Goal: Task Accomplishment & Management: Manage account settings

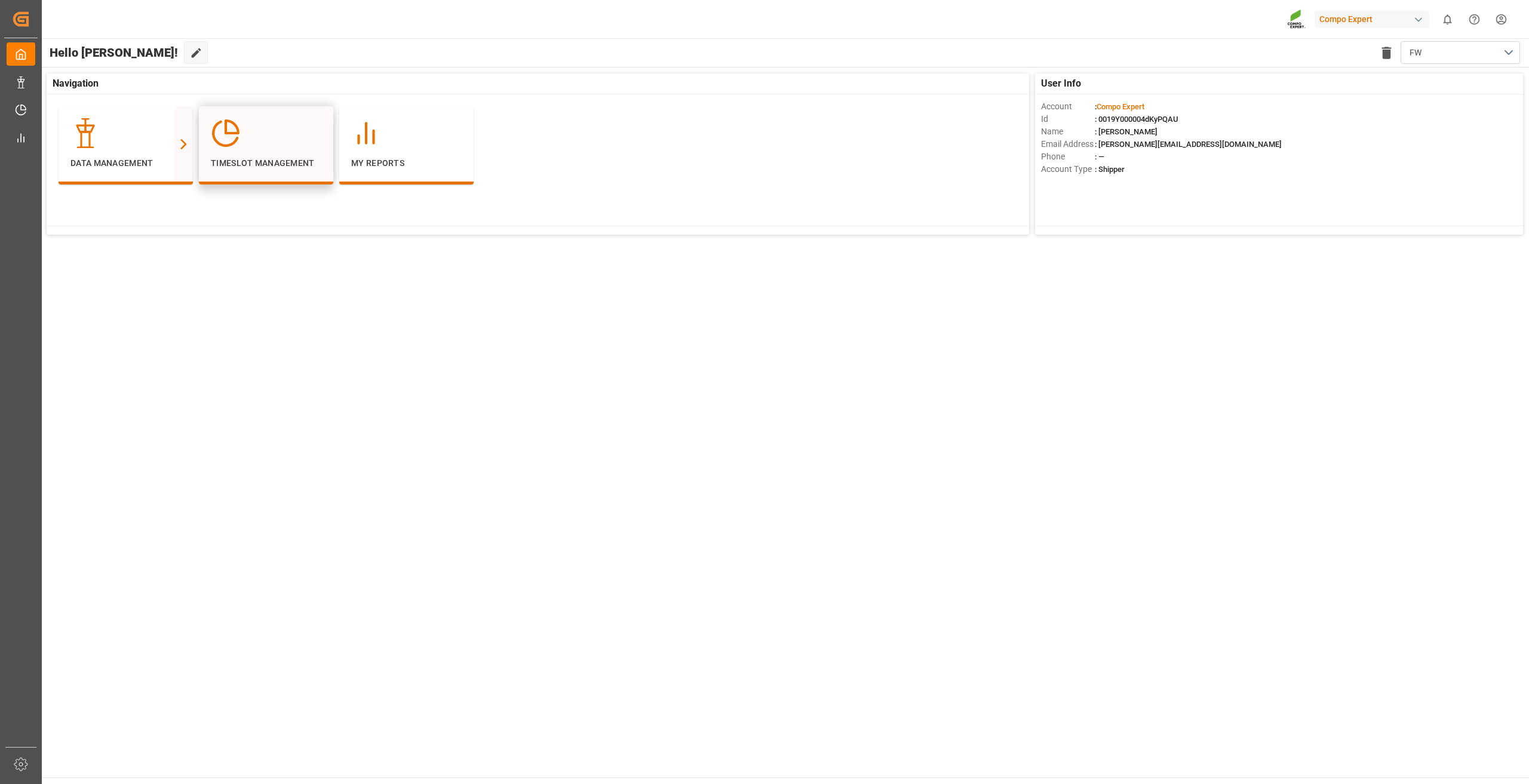
click at [254, 147] on div at bounding box center [266, 133] width 111 height 30
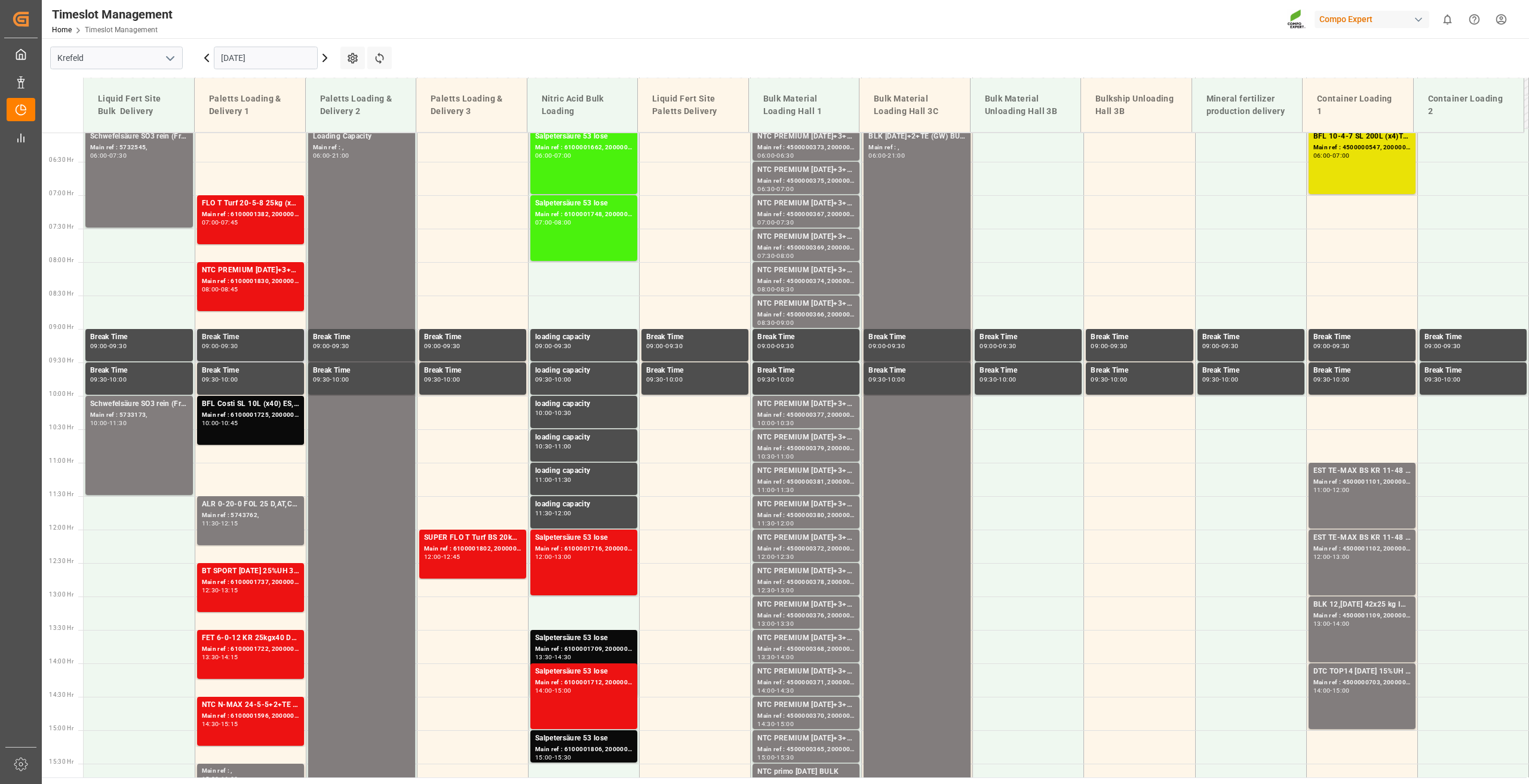
scroll to position [354, 0]
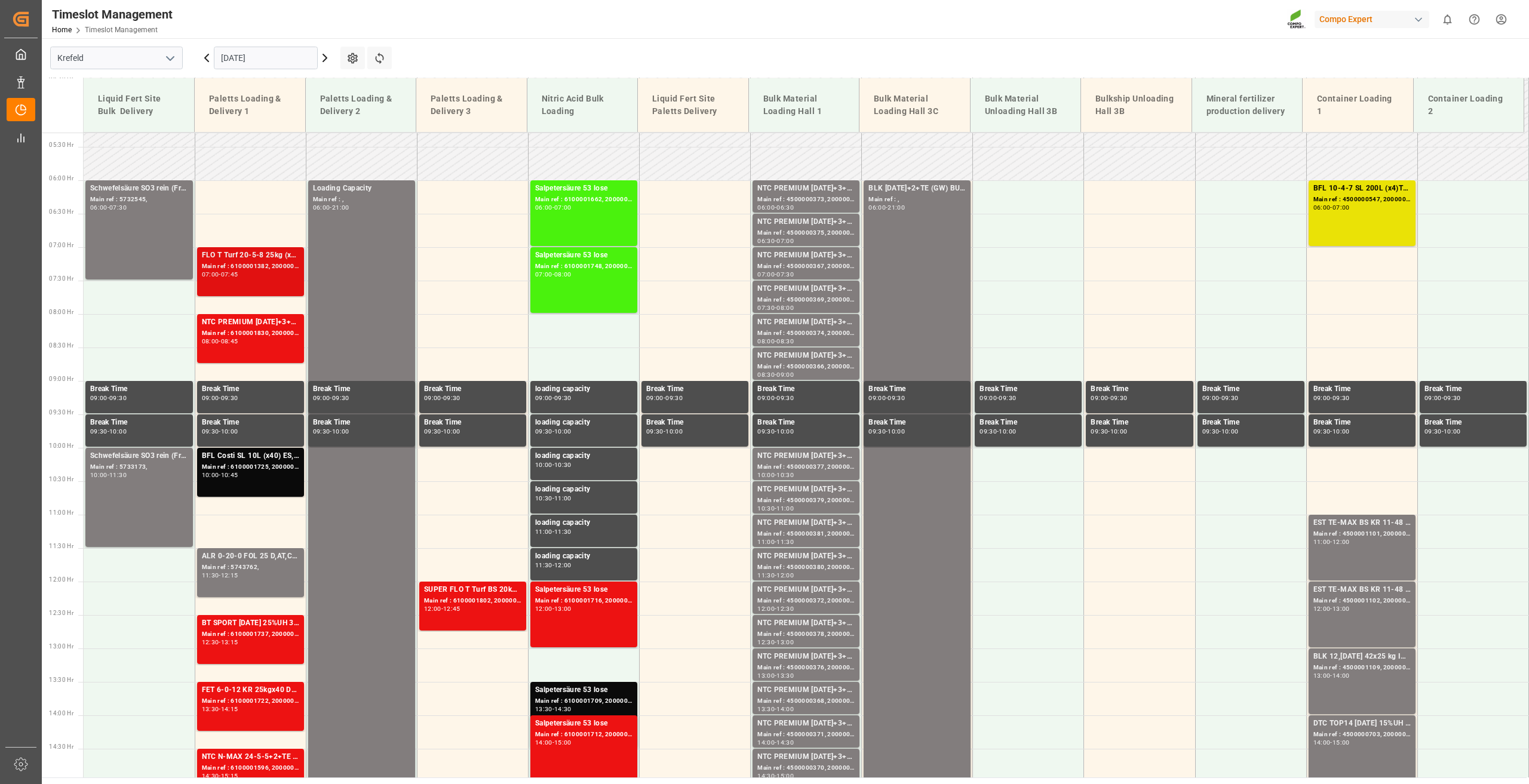
click at [238, 265] on div "Main ref : 6100001382, 2000001183" at bounding box center [250, 266] width 97 height 10
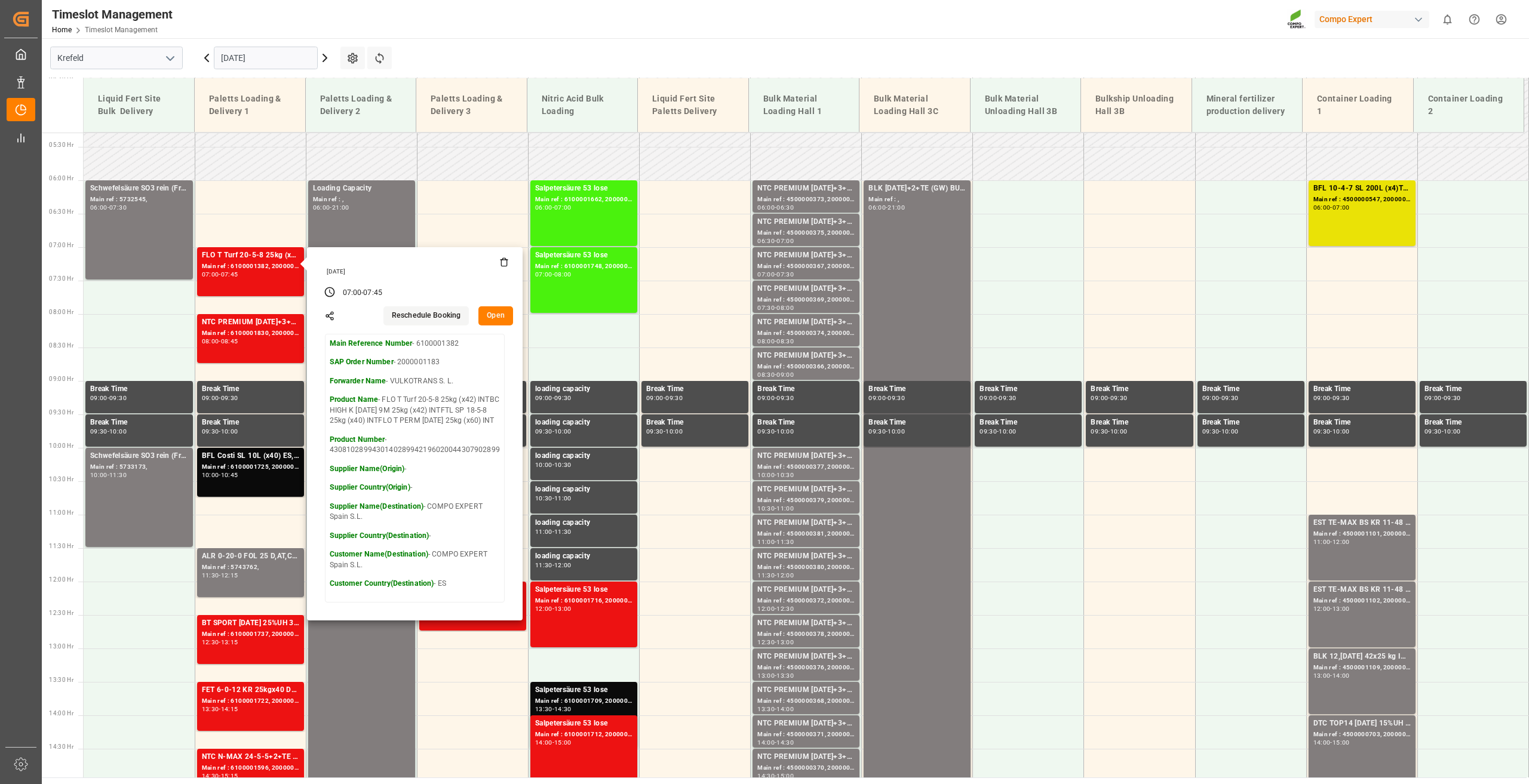
click at [437, 312] on button "Reschedule Booking" at bounding box center [426, 316] width 86 height 19
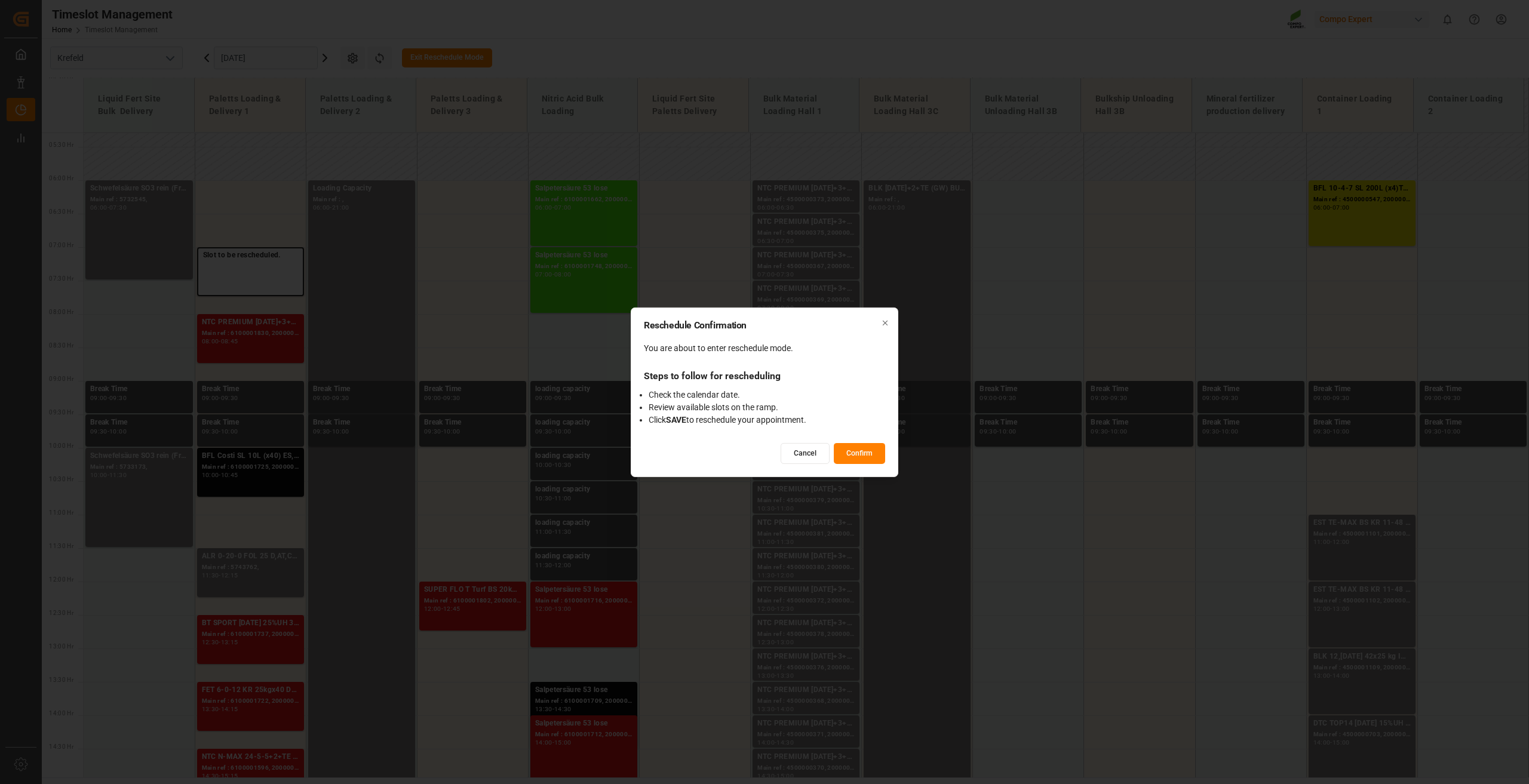
click at [858, 450] on button "Confirm" at bounding box center [860, 453] width 52 height 21
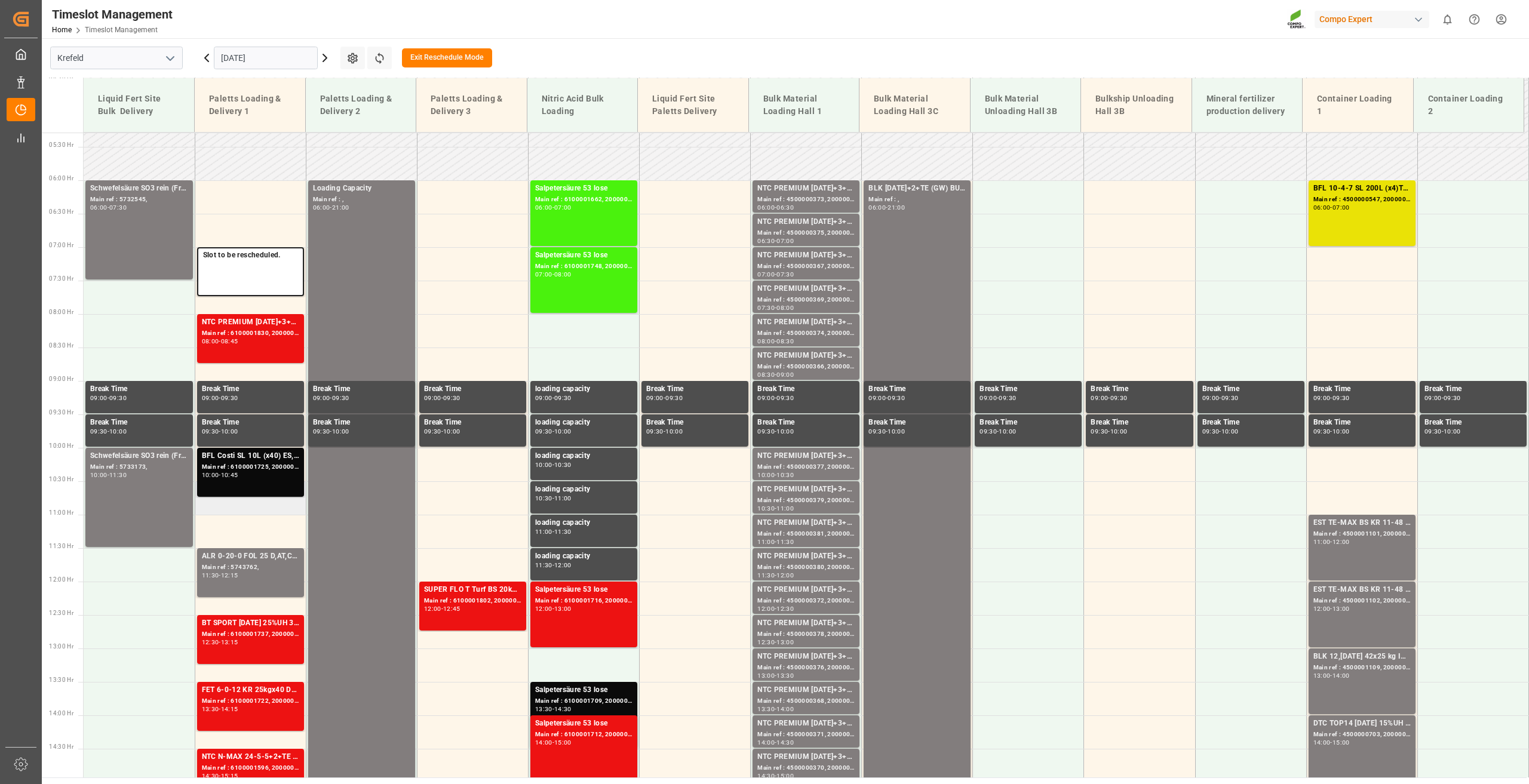
click at [235, 508] on td at bounding box center [251, 498] width 111 height 33
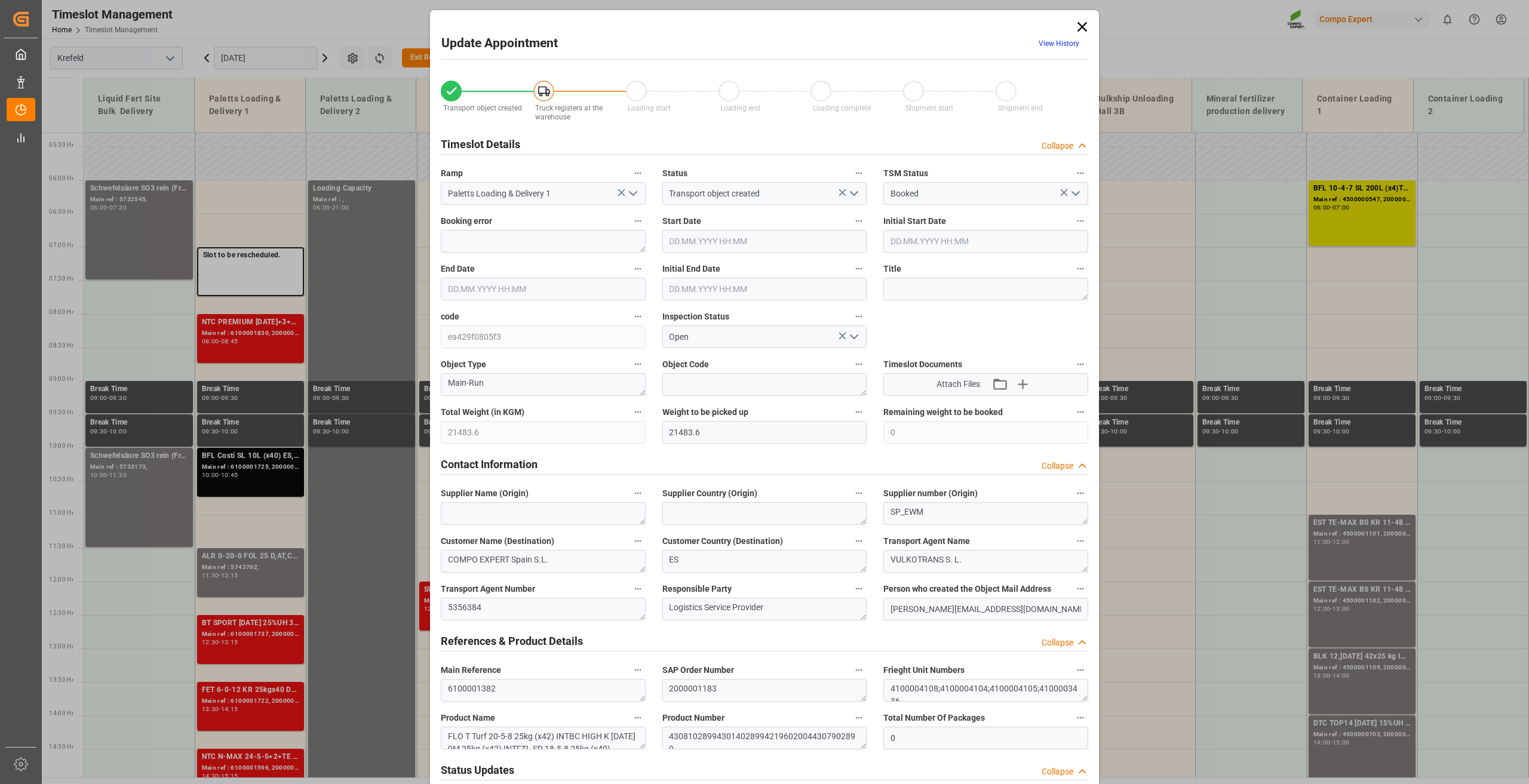
type input "21483.6"
type input "0"
type input "[DATE] 10:30"
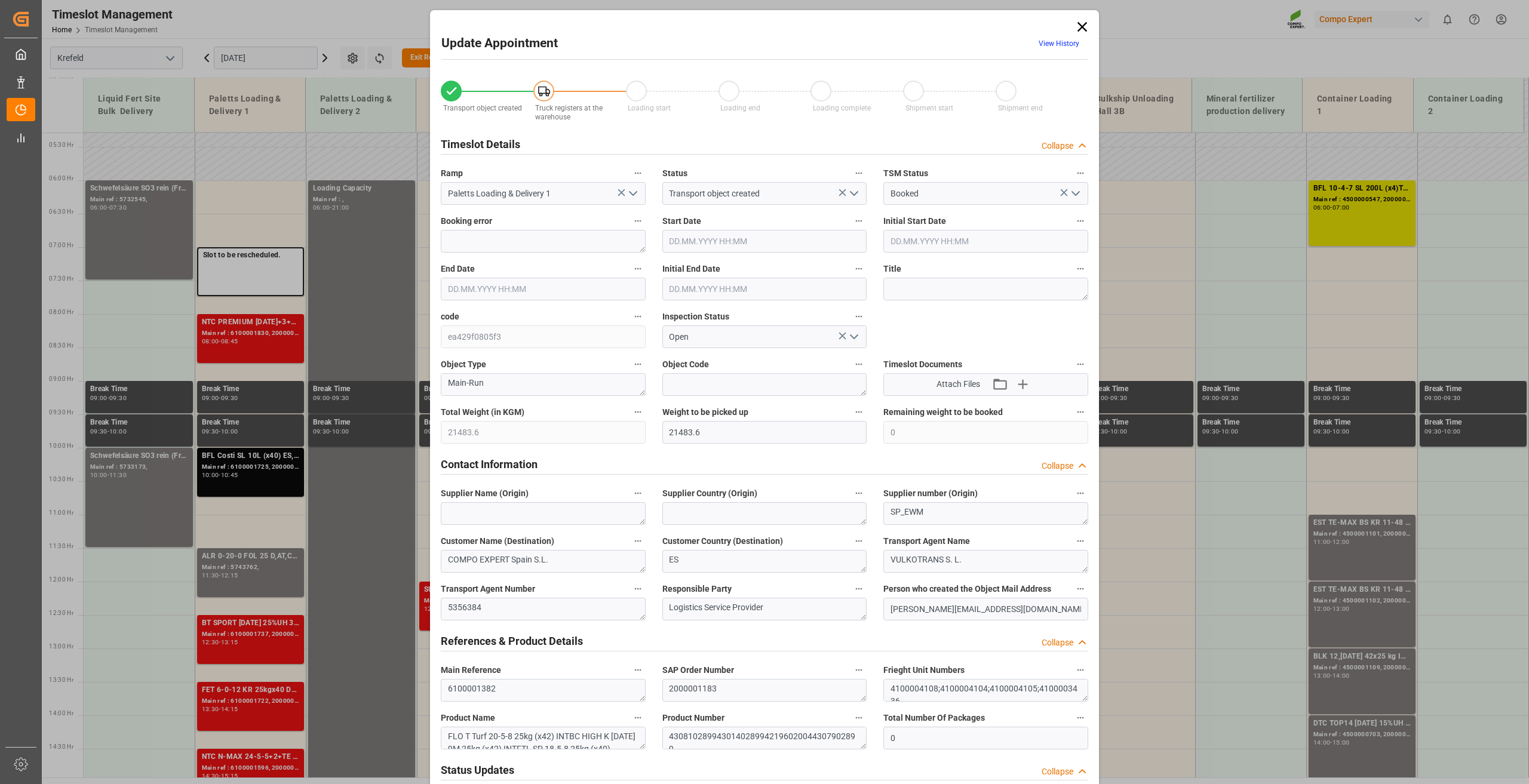
type input "[DATE] 07:00"
type input "[DATE] 11:00"
type input "[DATE] 07:30"
type input "[DATE] 13:57"
type input "[DATE] 13:14"
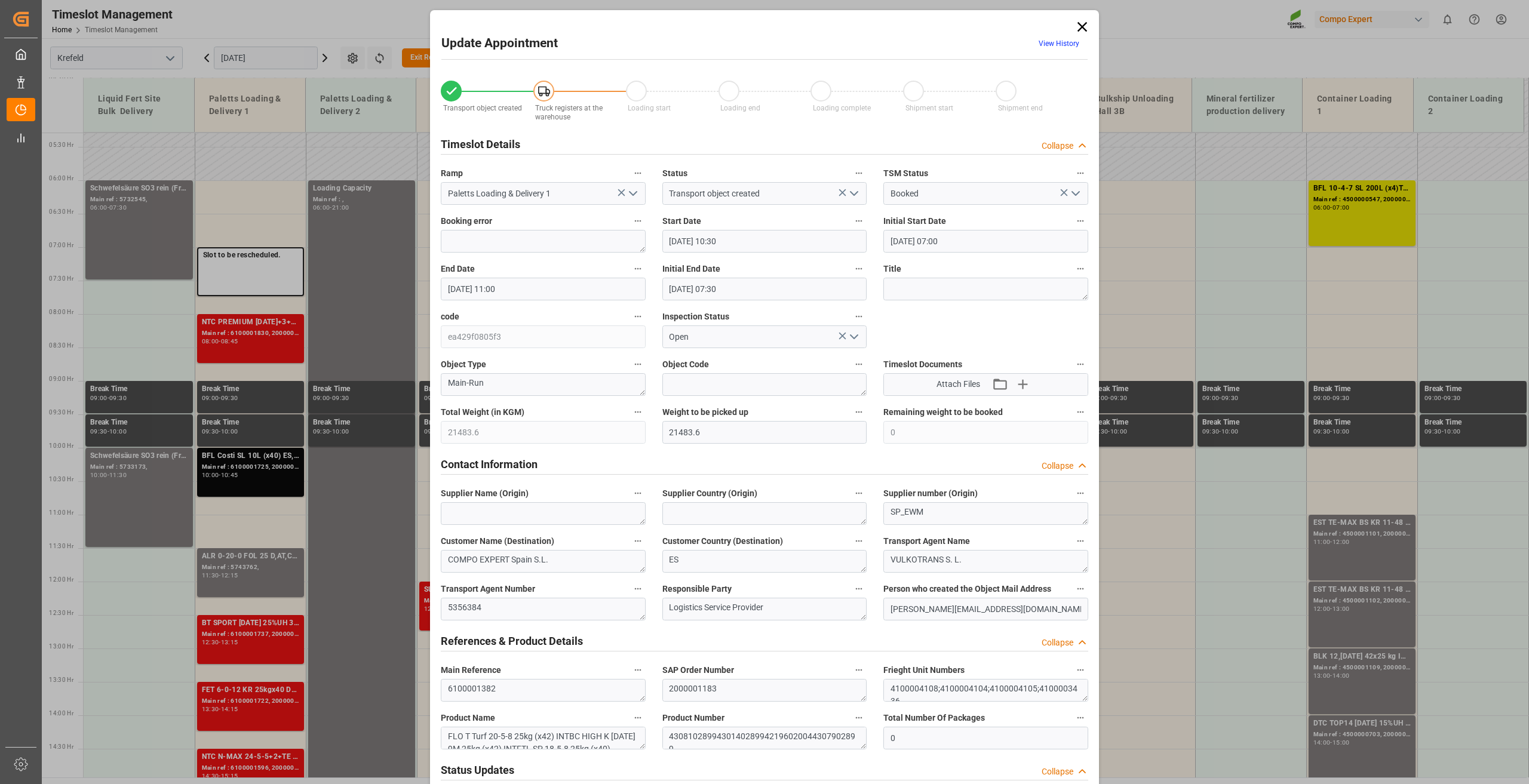
click at [500, 287] on input "[DATE] 11:00" at bounding box center [543, 288] width 205 height 22
click at [501, 384] on span "10" at bounding box center [500, 384] width 7 height 8
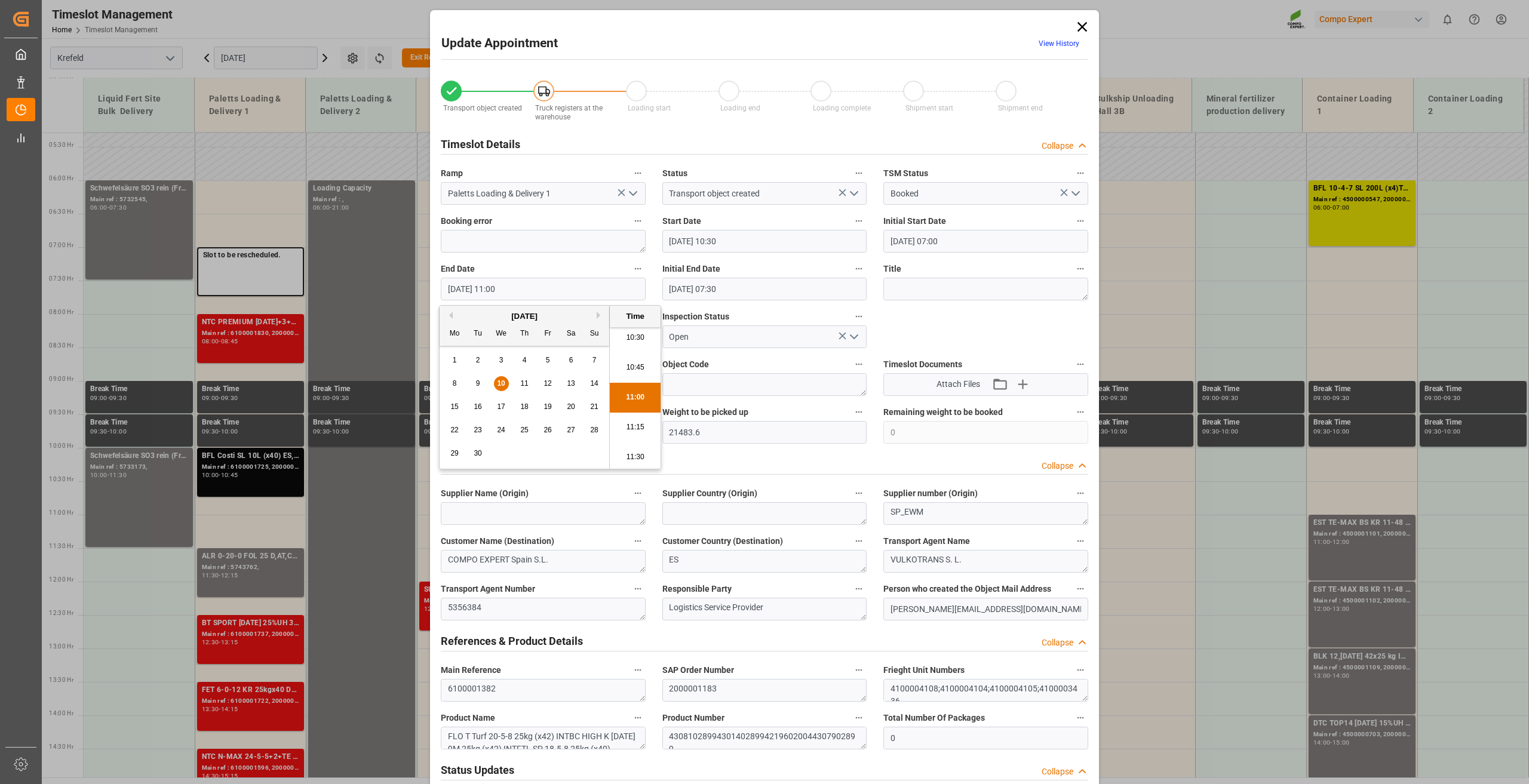
click at [636, 367] on li "10:45" at bounding box center [635, 368] width 51 height 30
type input "[DATE] 10:45"
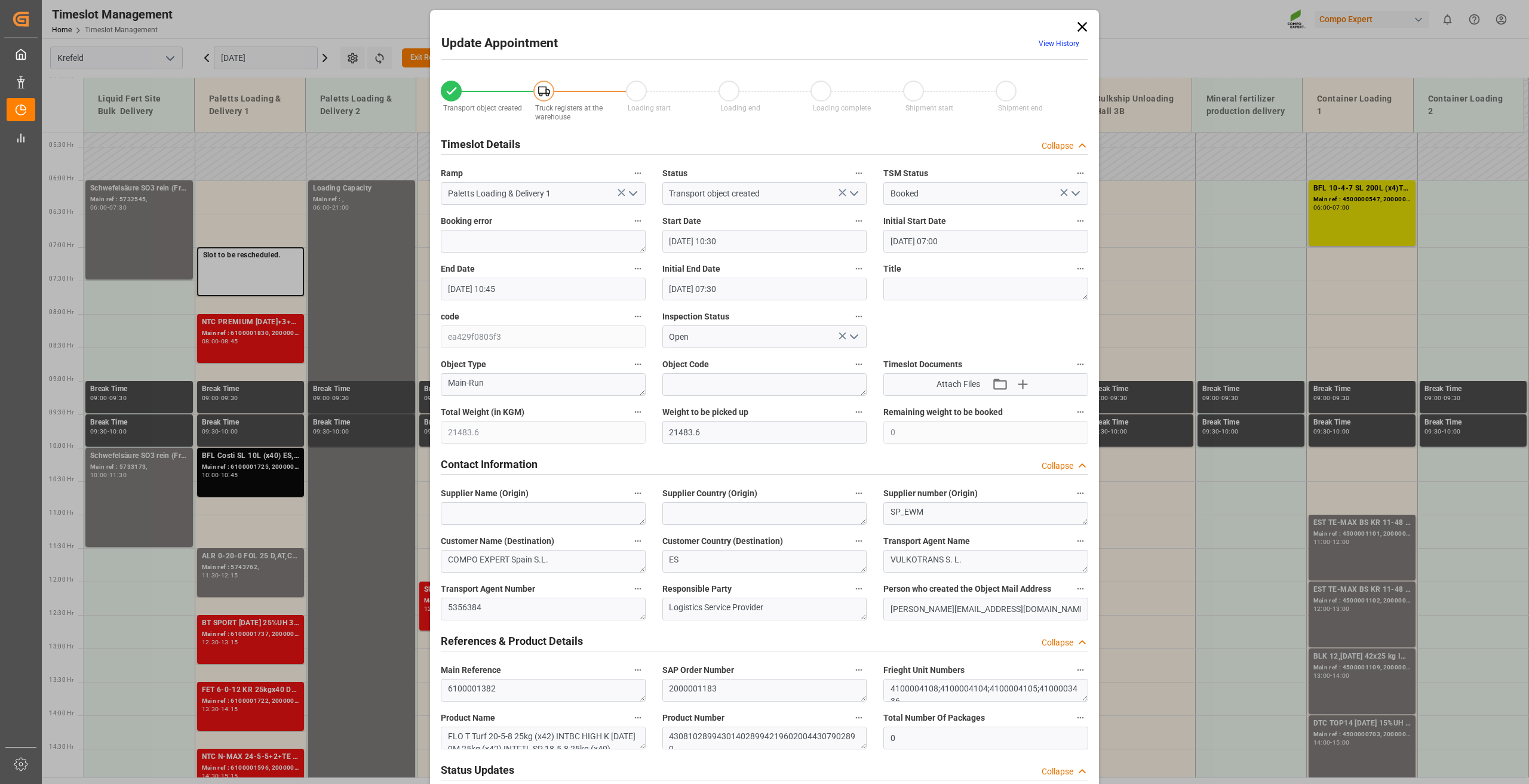
click at [706, 240] on input "[DATE] 10:30" at bounding box center [765, 241] width 205 height 22
click at [726, 338] on span "10" at bounding box center [722, 335] width 7 height 8
click at [855, 379] on li "10:45" at bounding box center [856, 380] width 51 height 30
type input "[DATE] 10:45"
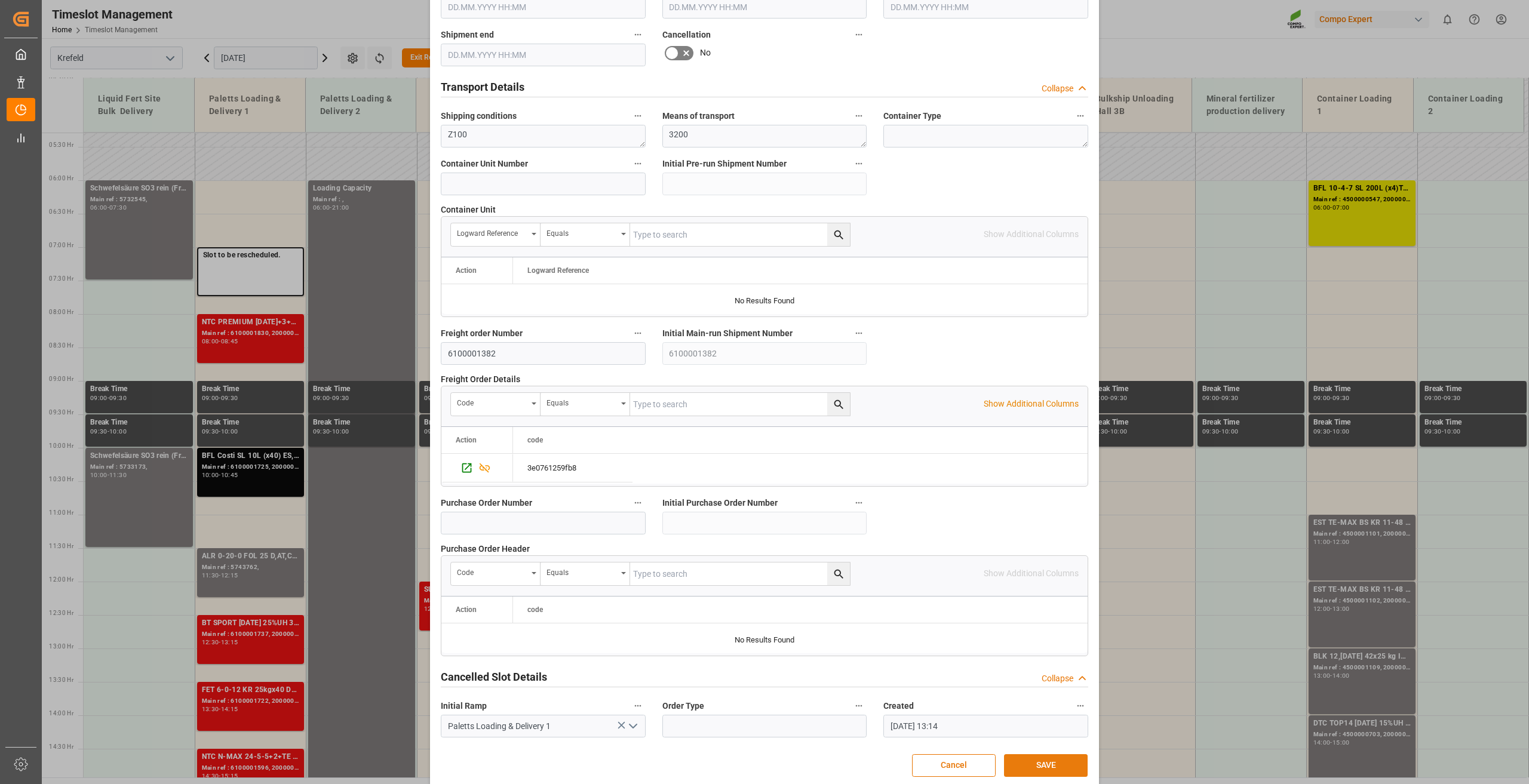
scroll to position [873, 0]
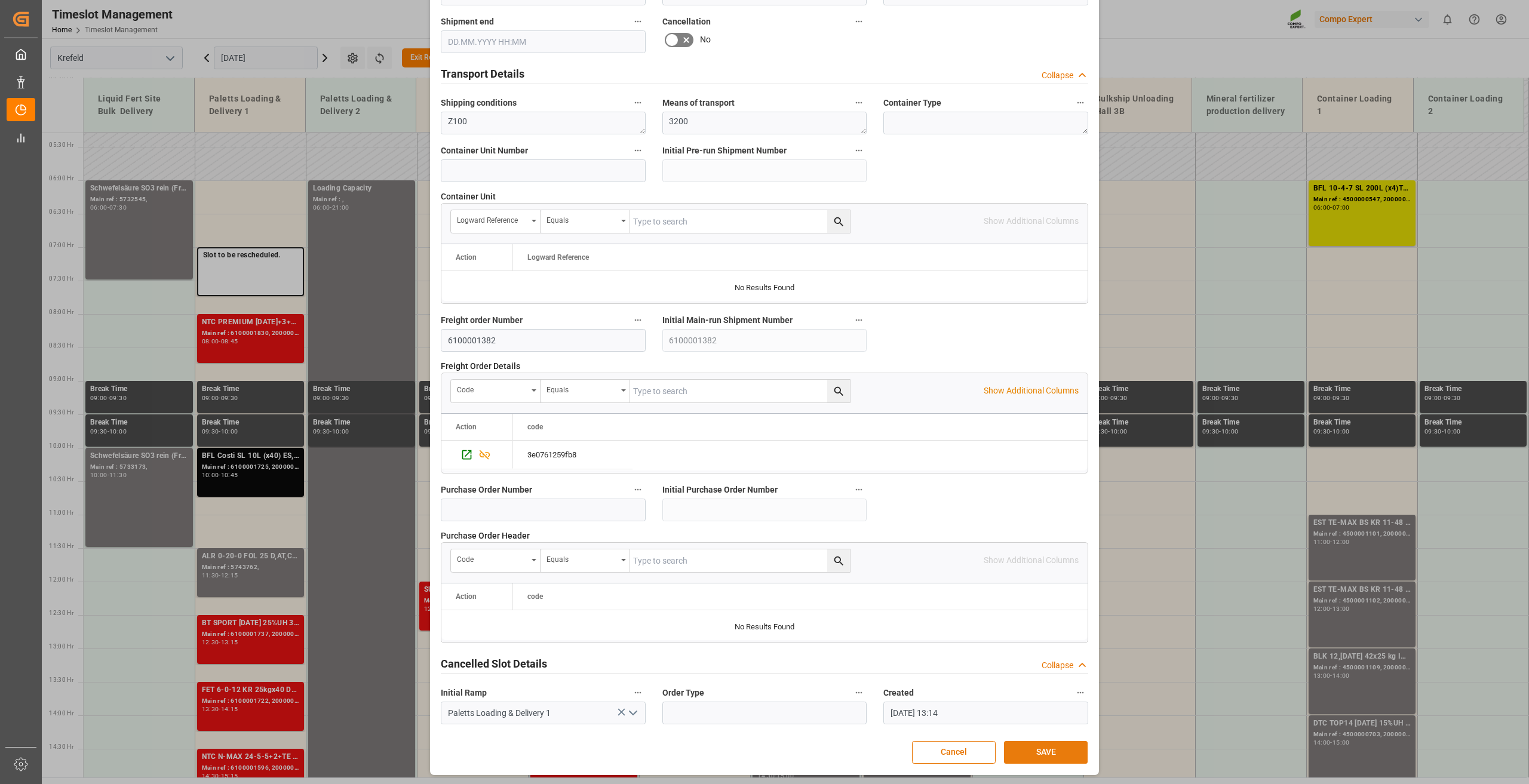
click at [1050, 759] on button "SAVE" at bounding box center [1046, 752] width 84 height 22
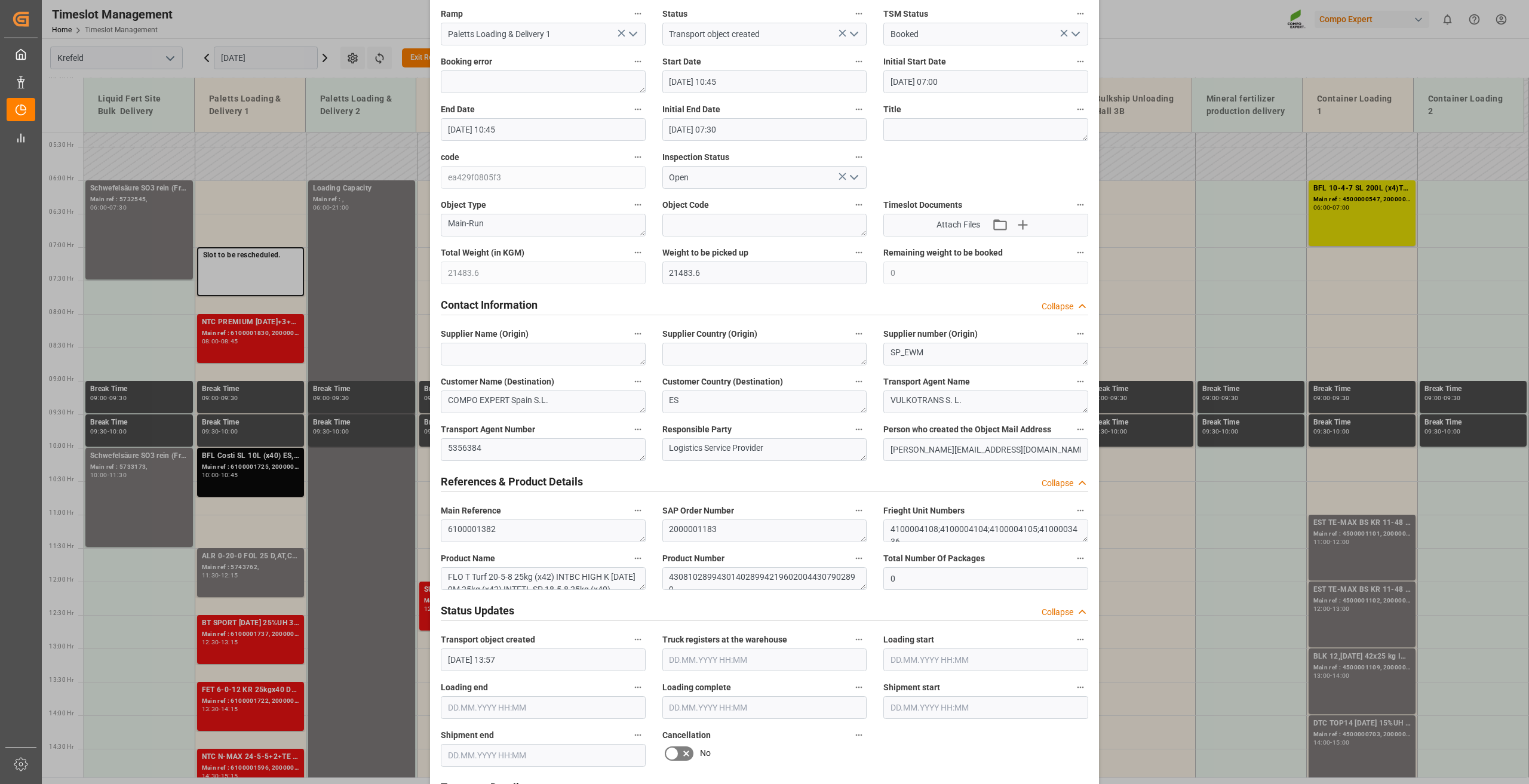
scroll to position [157, 0]
click at [499, 127] on input "[DATE] 10:45" at bounding box center [543, 132] width 205 height 22
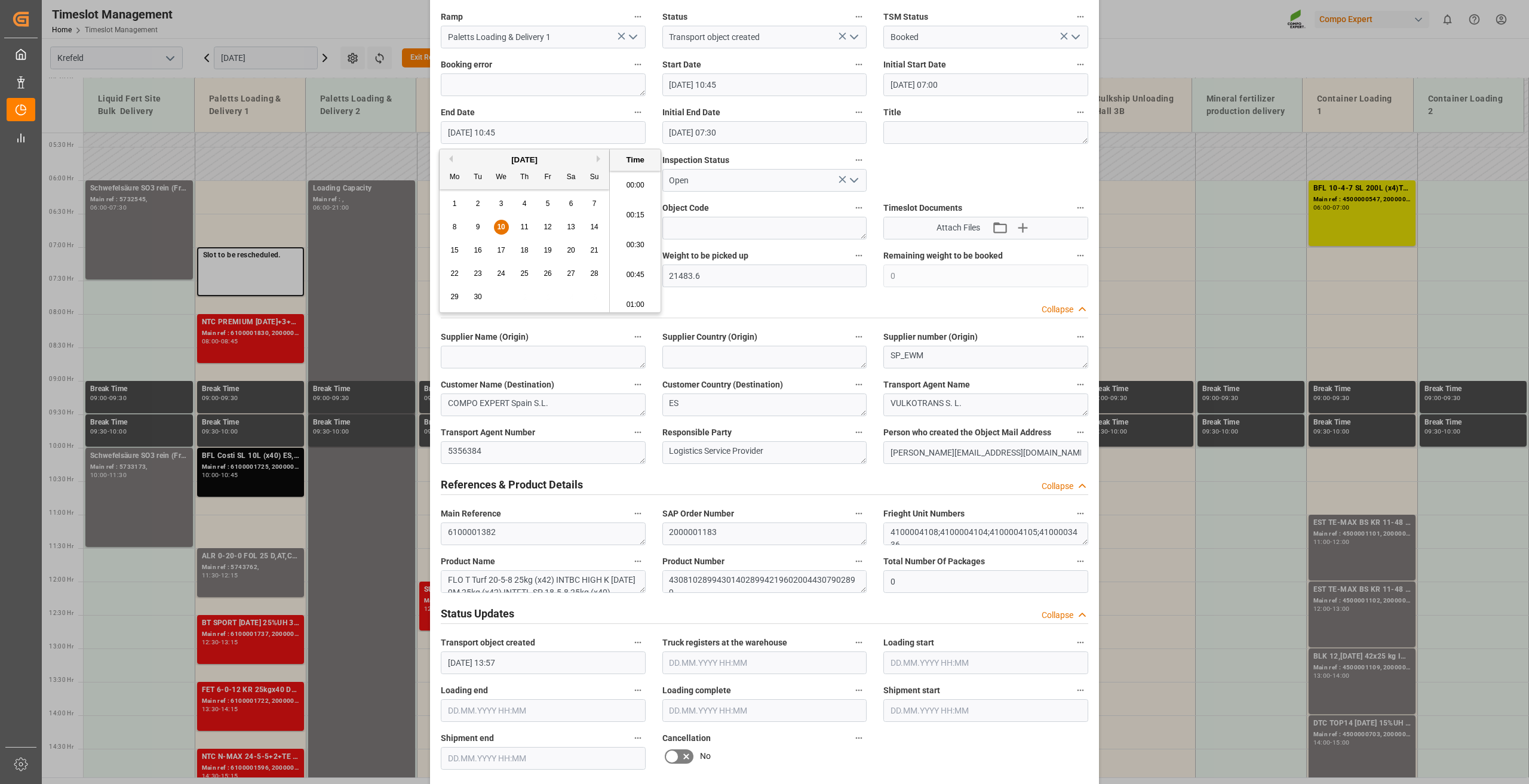
scroll to position [1229, 0]
click at [498, 231] on span "10" at bounding box center [500, 227] width 7 height 8
click at [629, 267] on li "11:30" at bounding box center [635, 271] width 51 height 30
type input "[DATE] 11:30"
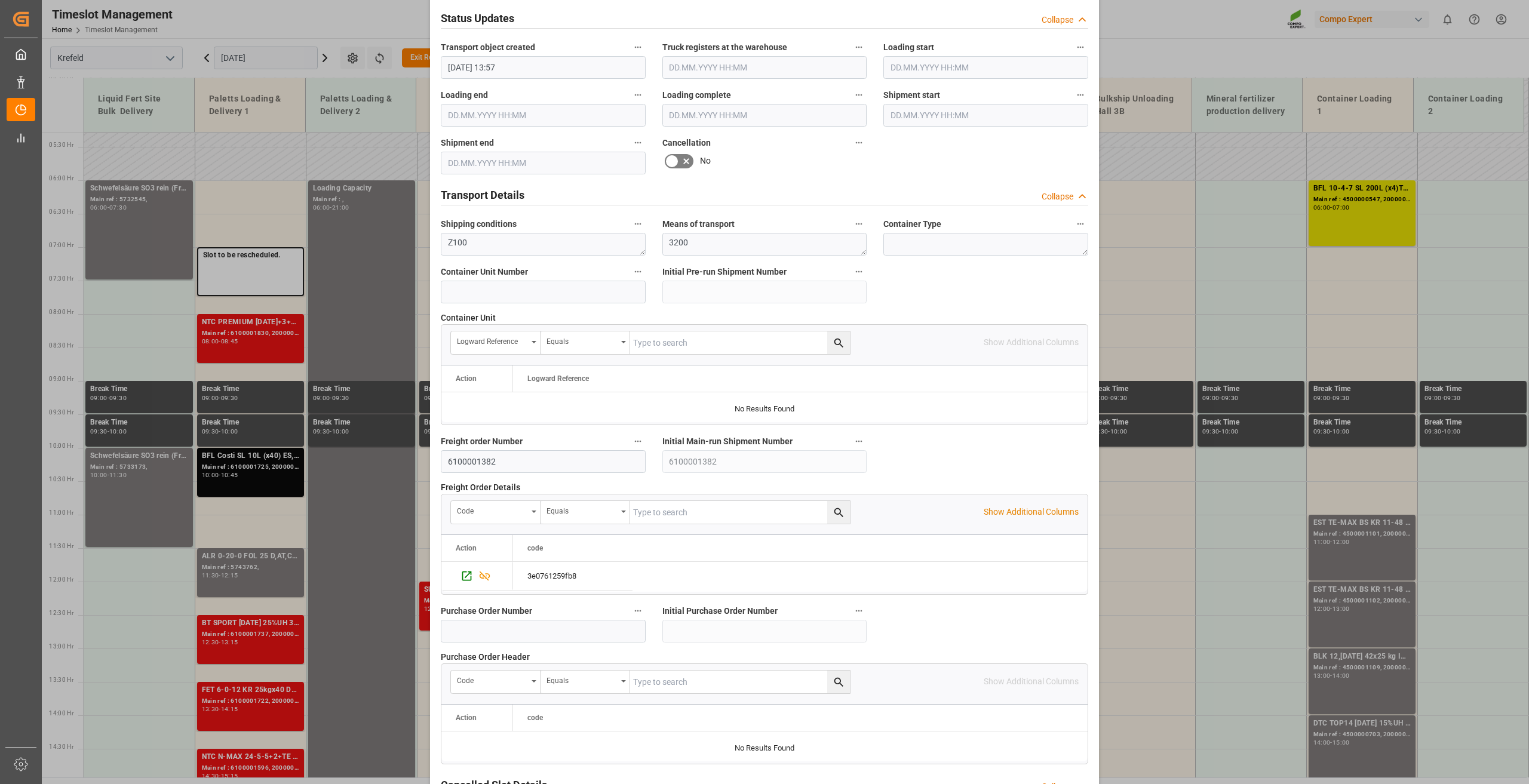
scroll to position [873, 0]
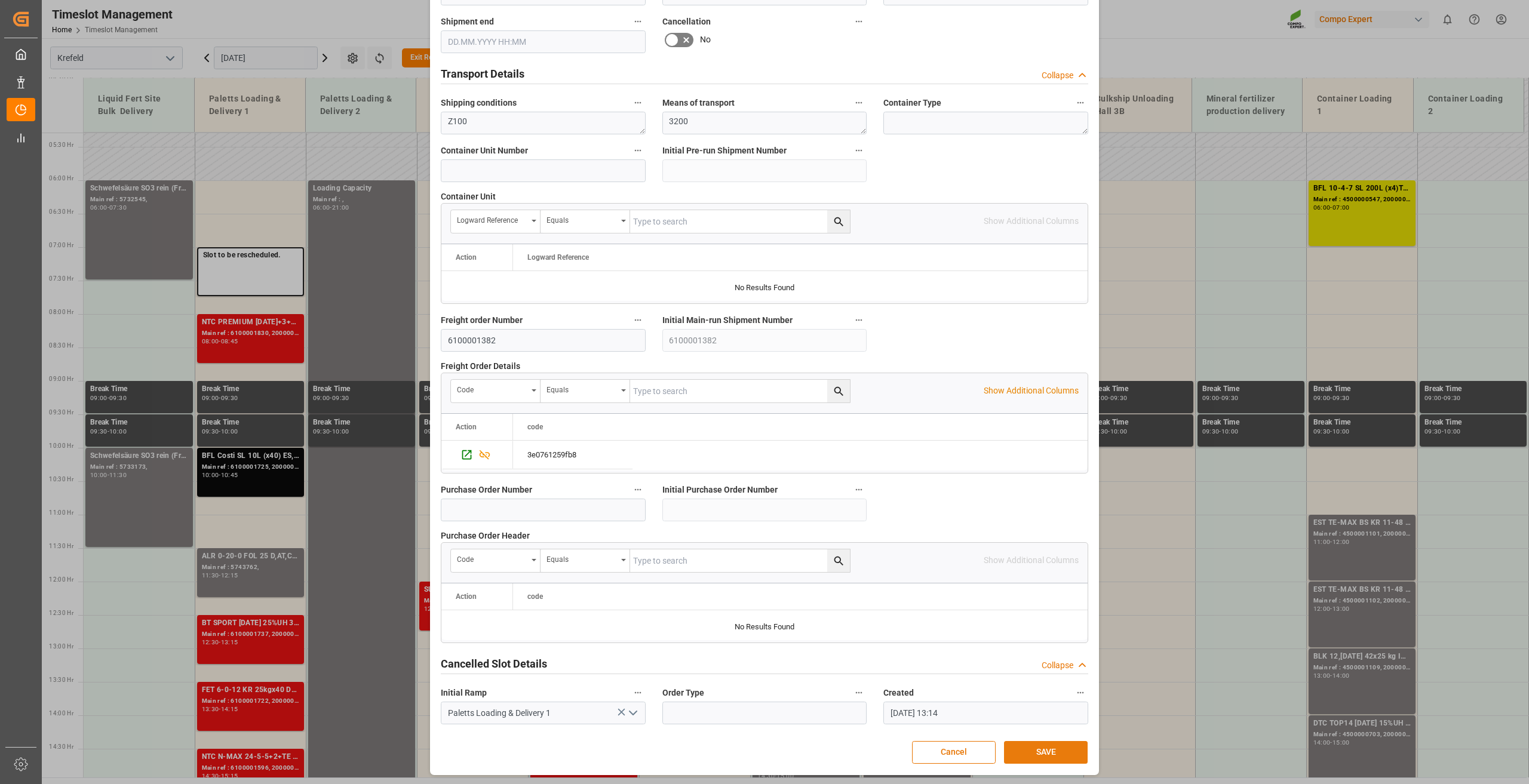
click at [1022, 754] on button "SAVE" at bounding box center [1046, 752] width 84 height 22
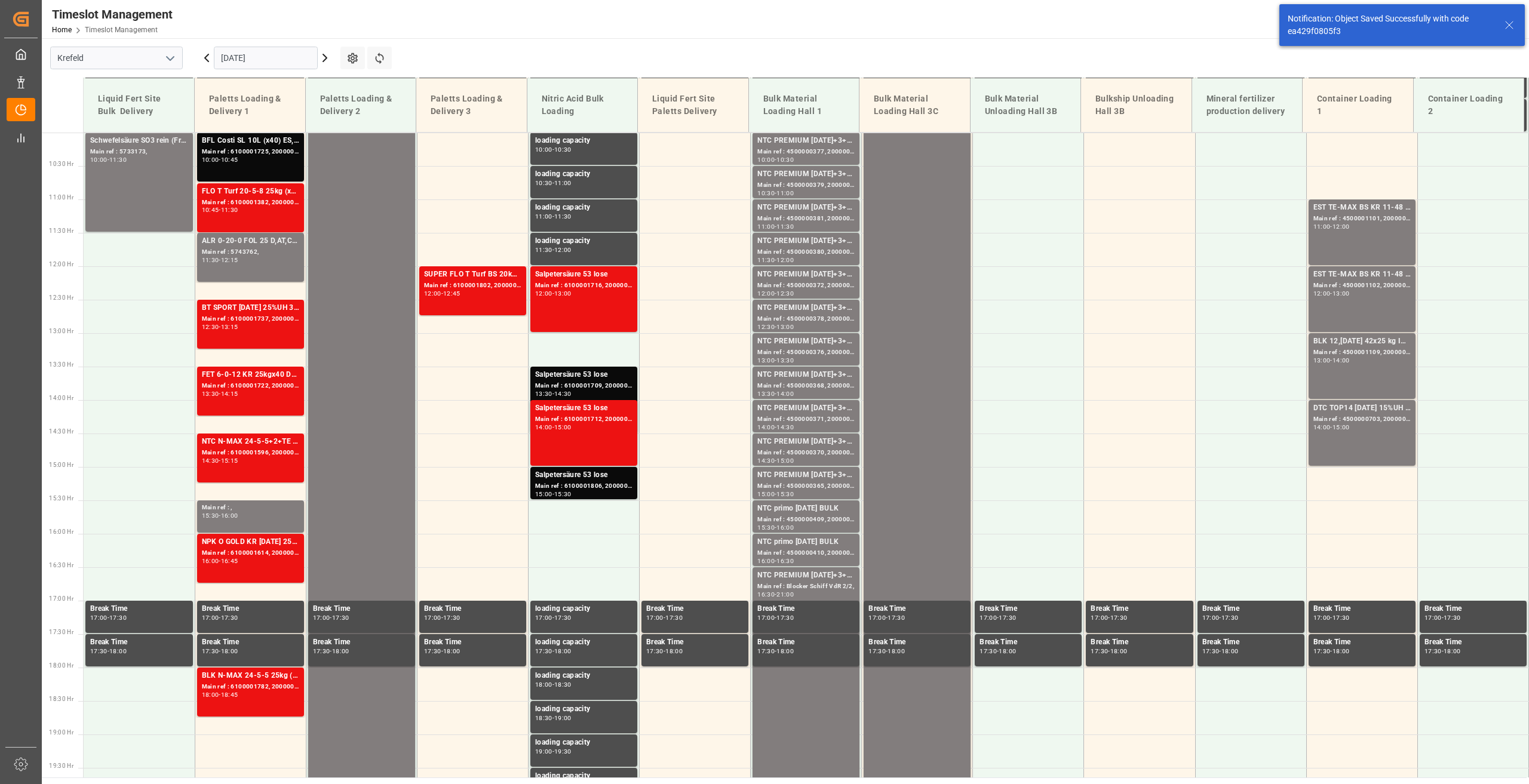
scroll to position [673, 0]
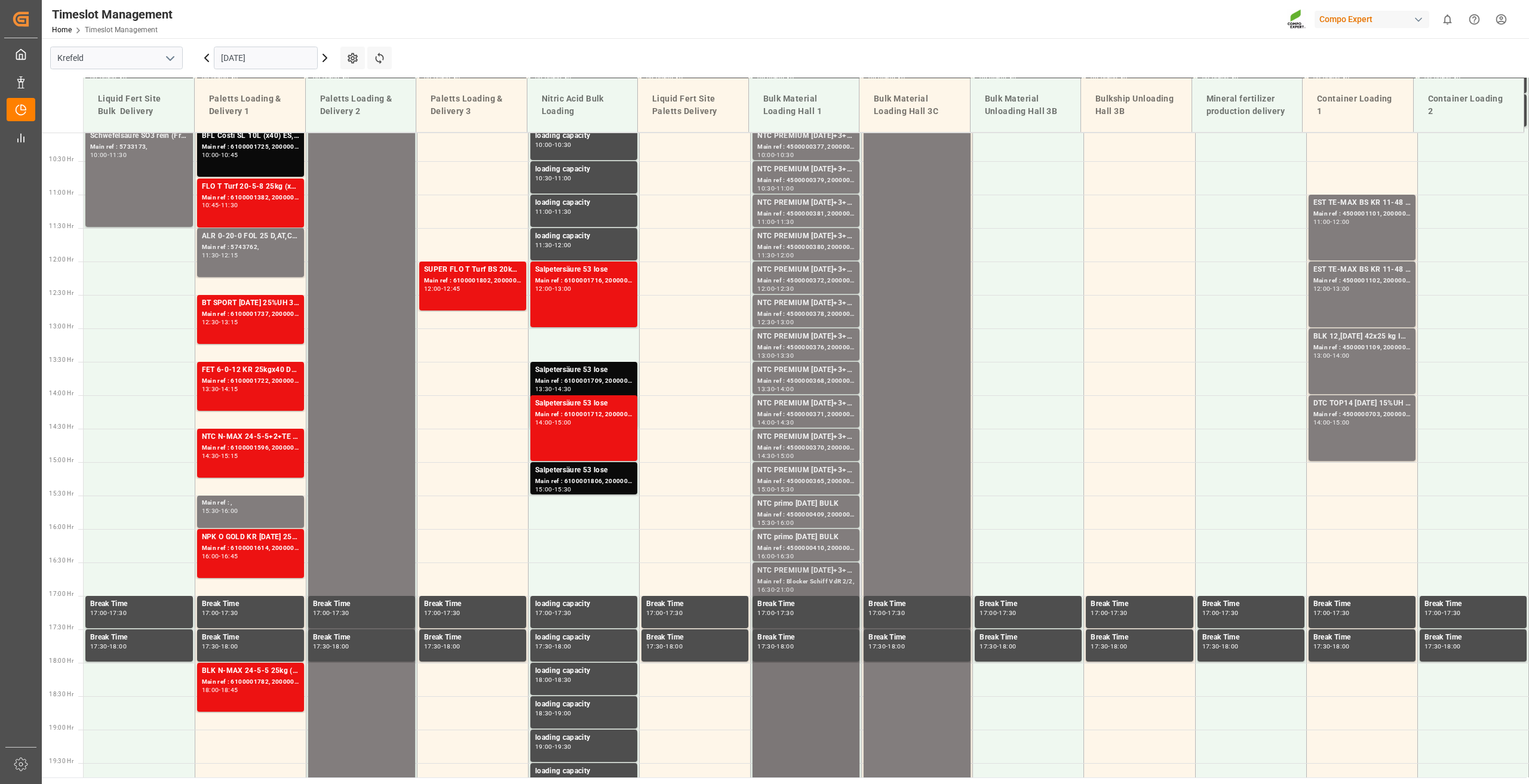
click at [807, 579] on div "Main ref : Blocker Schiff VdR 2/2," at bounding box center [806, 582] width 97 height 10
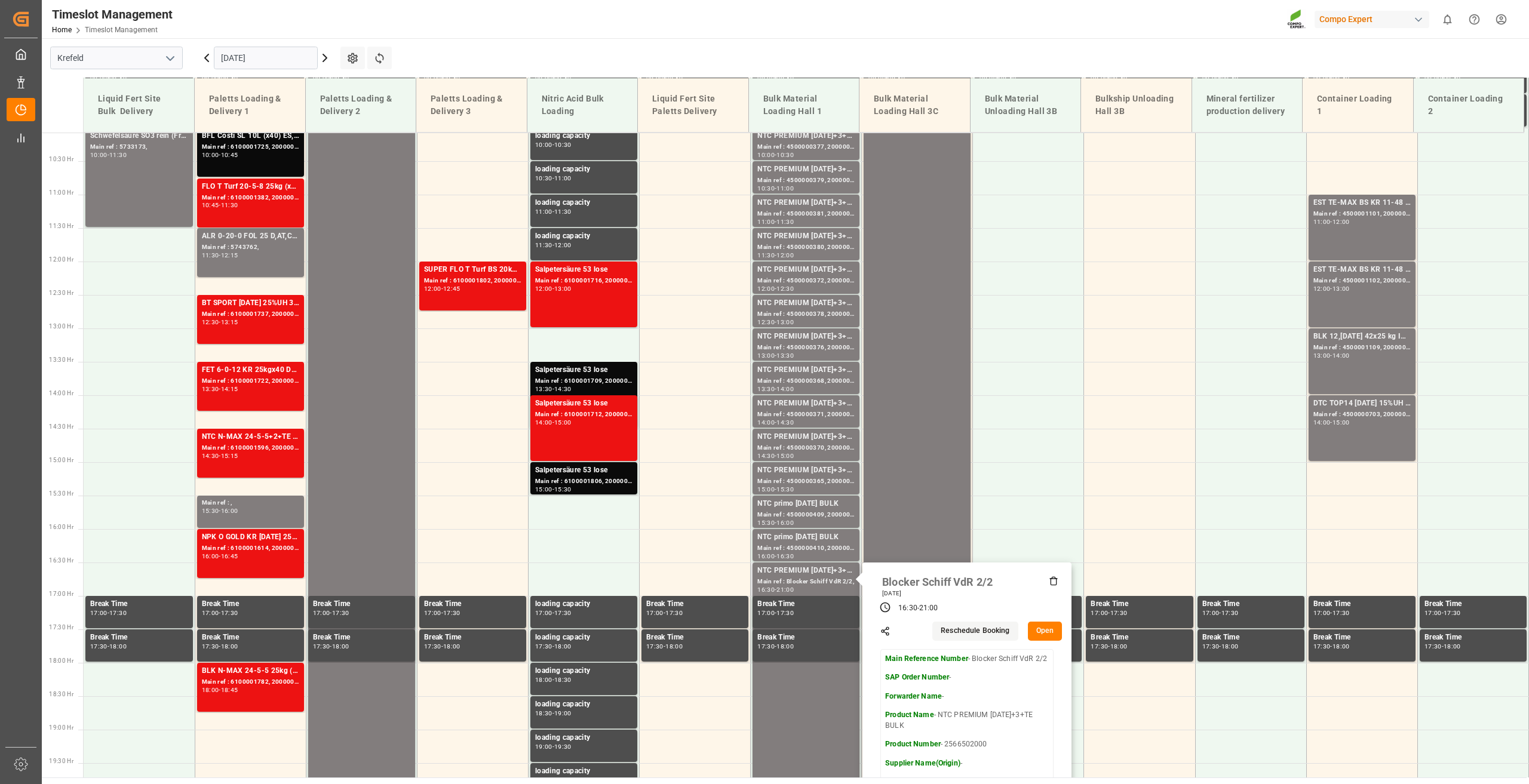
click at [1050, 581] on icon at bounding box center [1054, 581] width 10 height 10
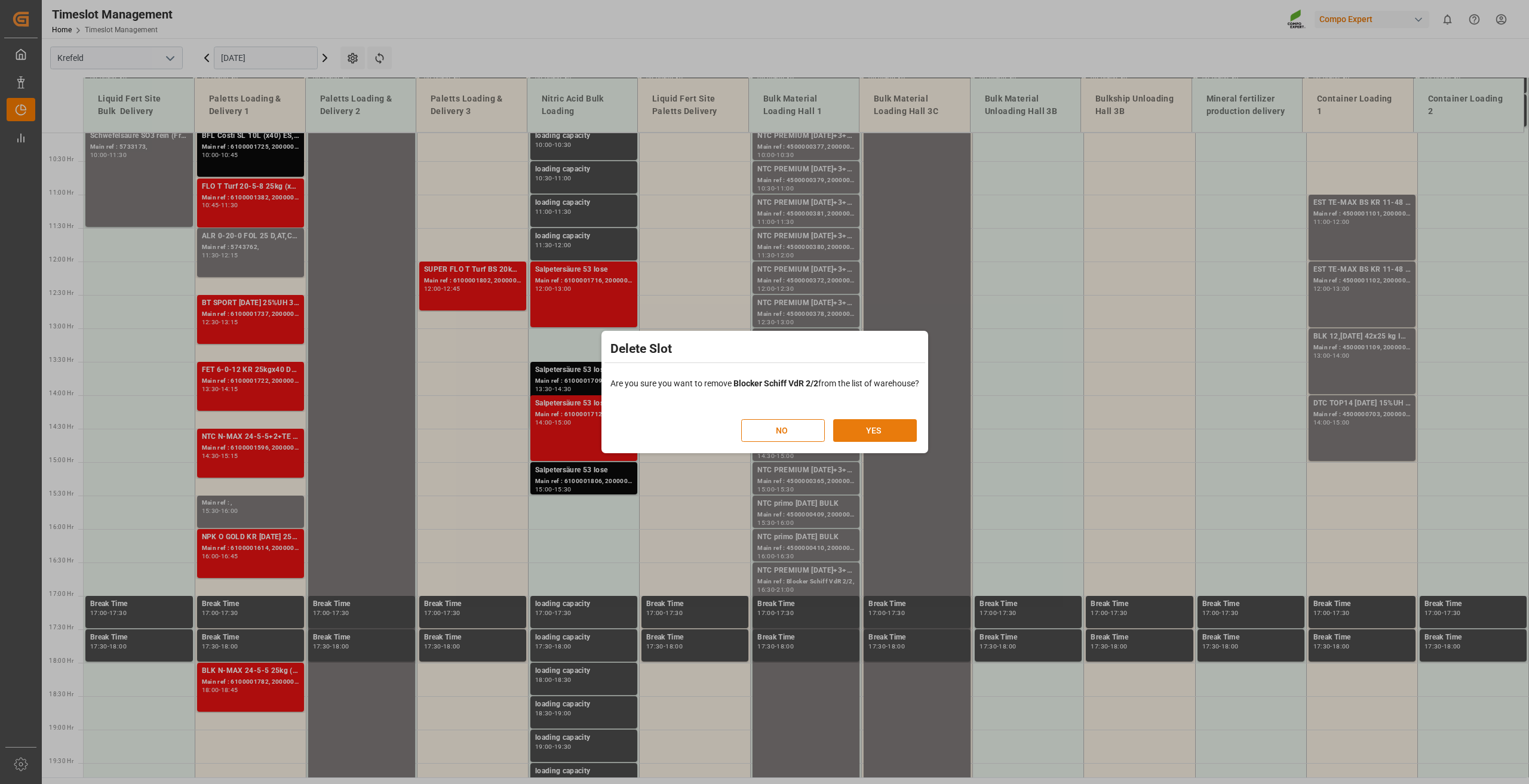
click at [878, 426] on button "YES" at bounding box center [874, 430] width 84 height 22
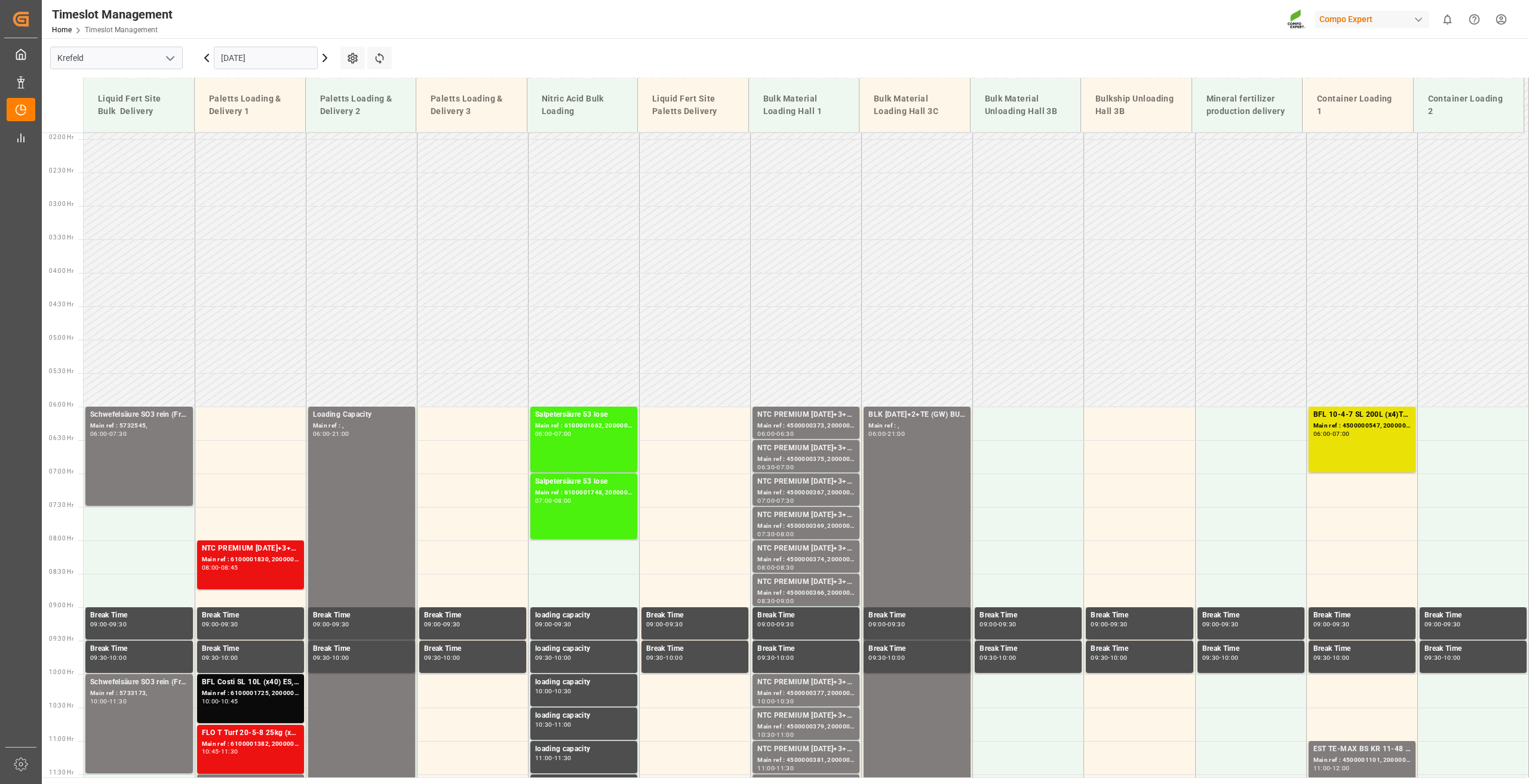
scroll to position [961, 0]
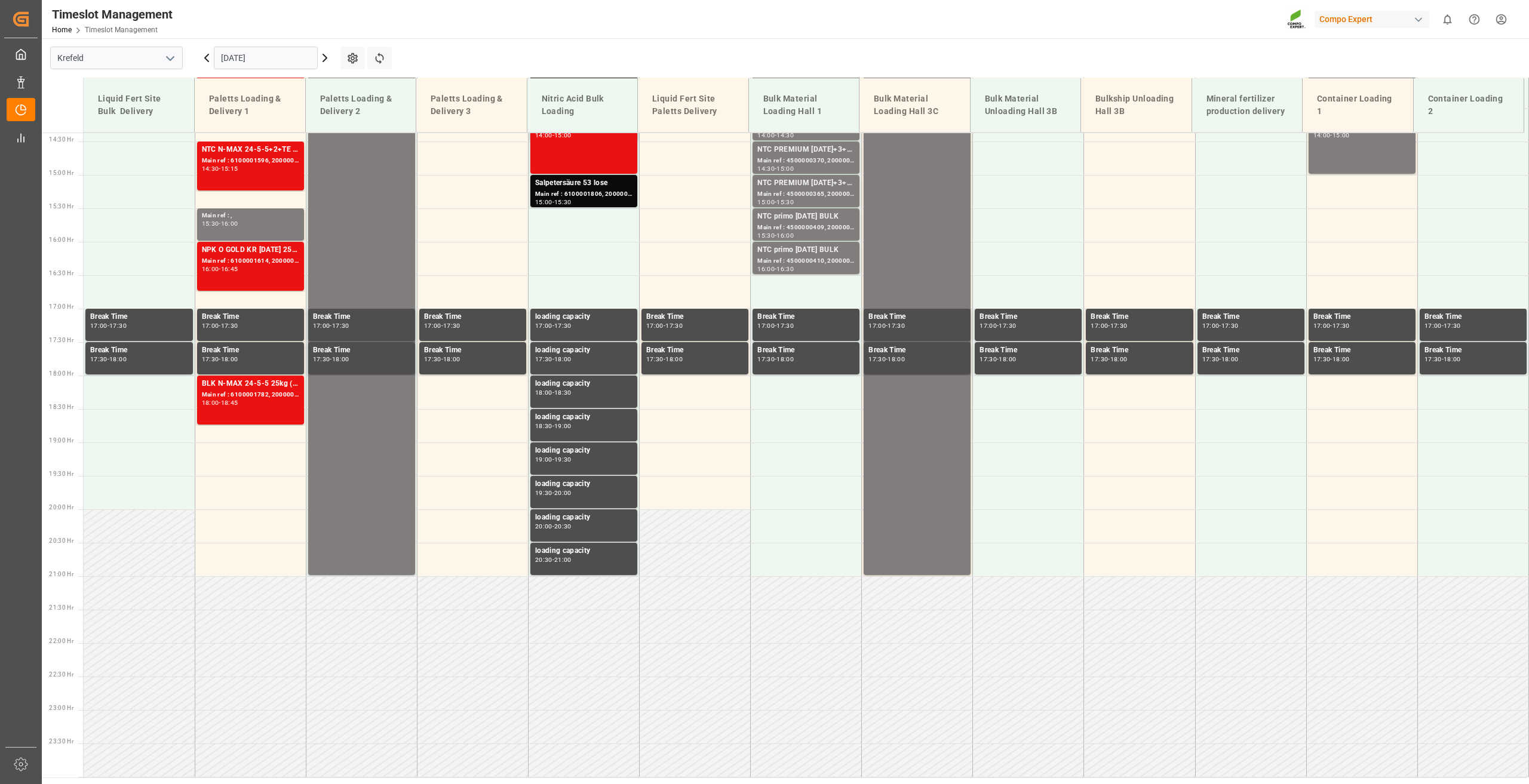
click at [326, 60] on icon at bounding box center [325, 58] width 14 height 14
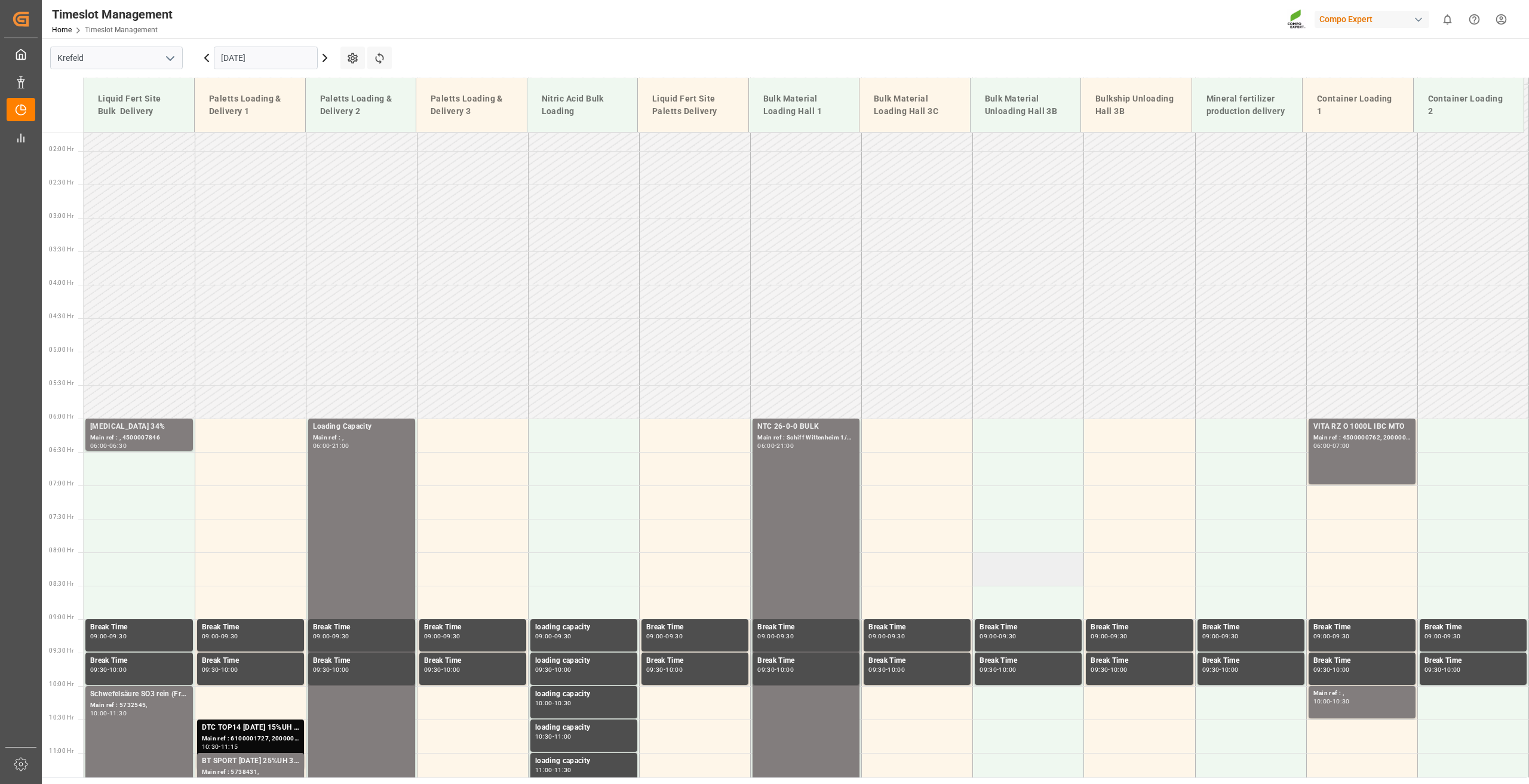
scroll to position [115, 0]
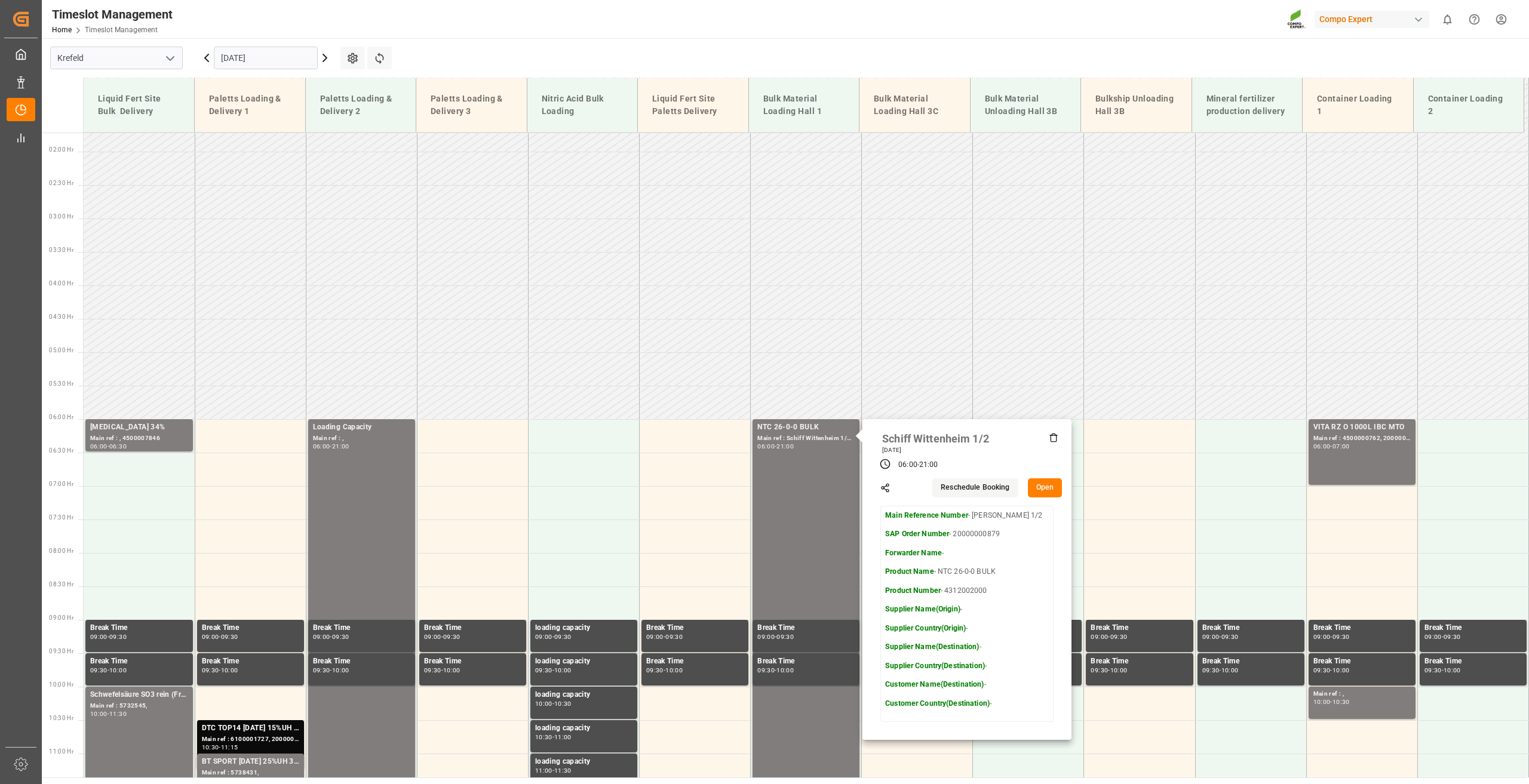
click at [1044, 485] on button "Open" at bounding box center [1045, 488] width 35 height 19
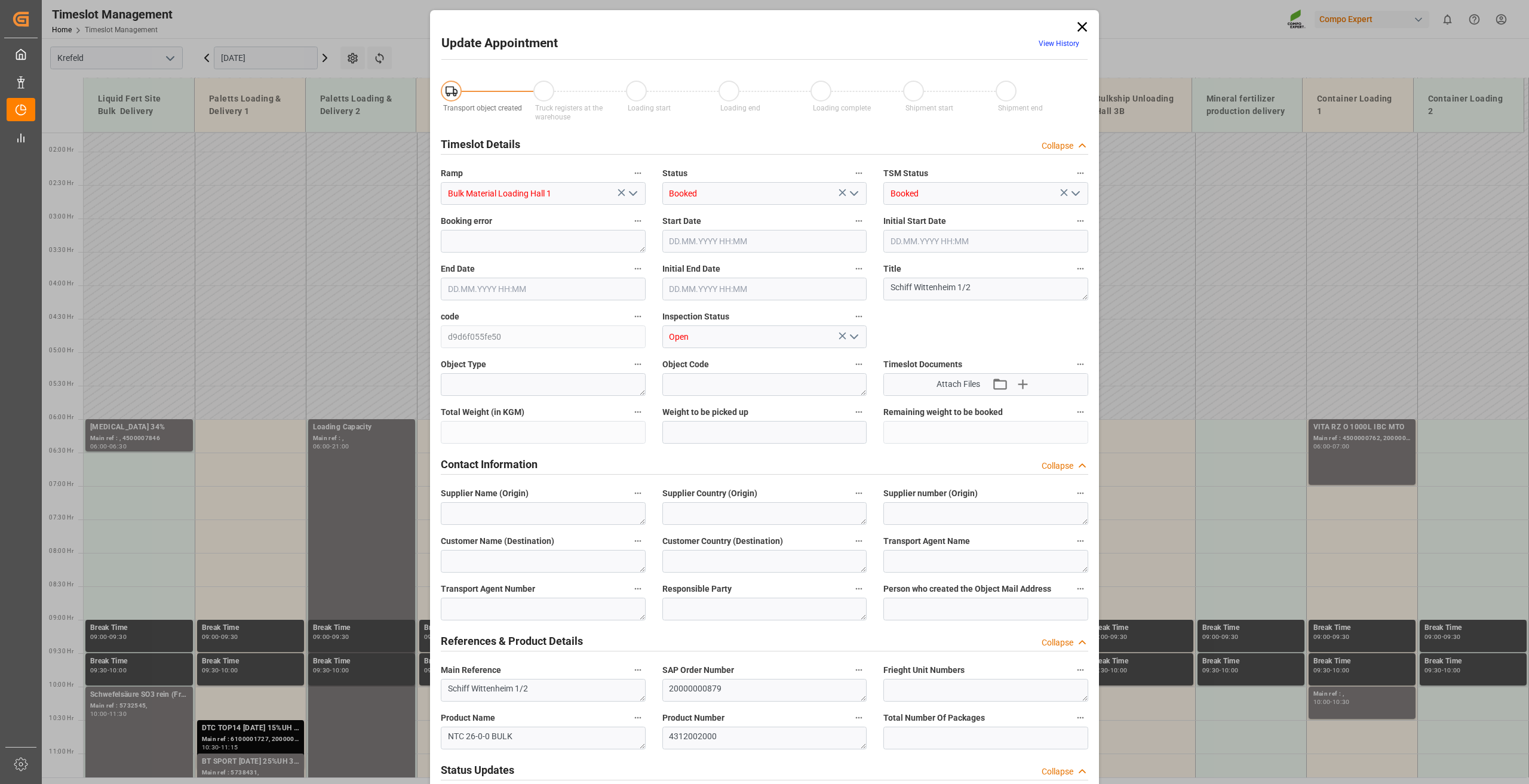
type input "500000"
type input "[DATE] 06:00"
type input "[DATE] 21:00"
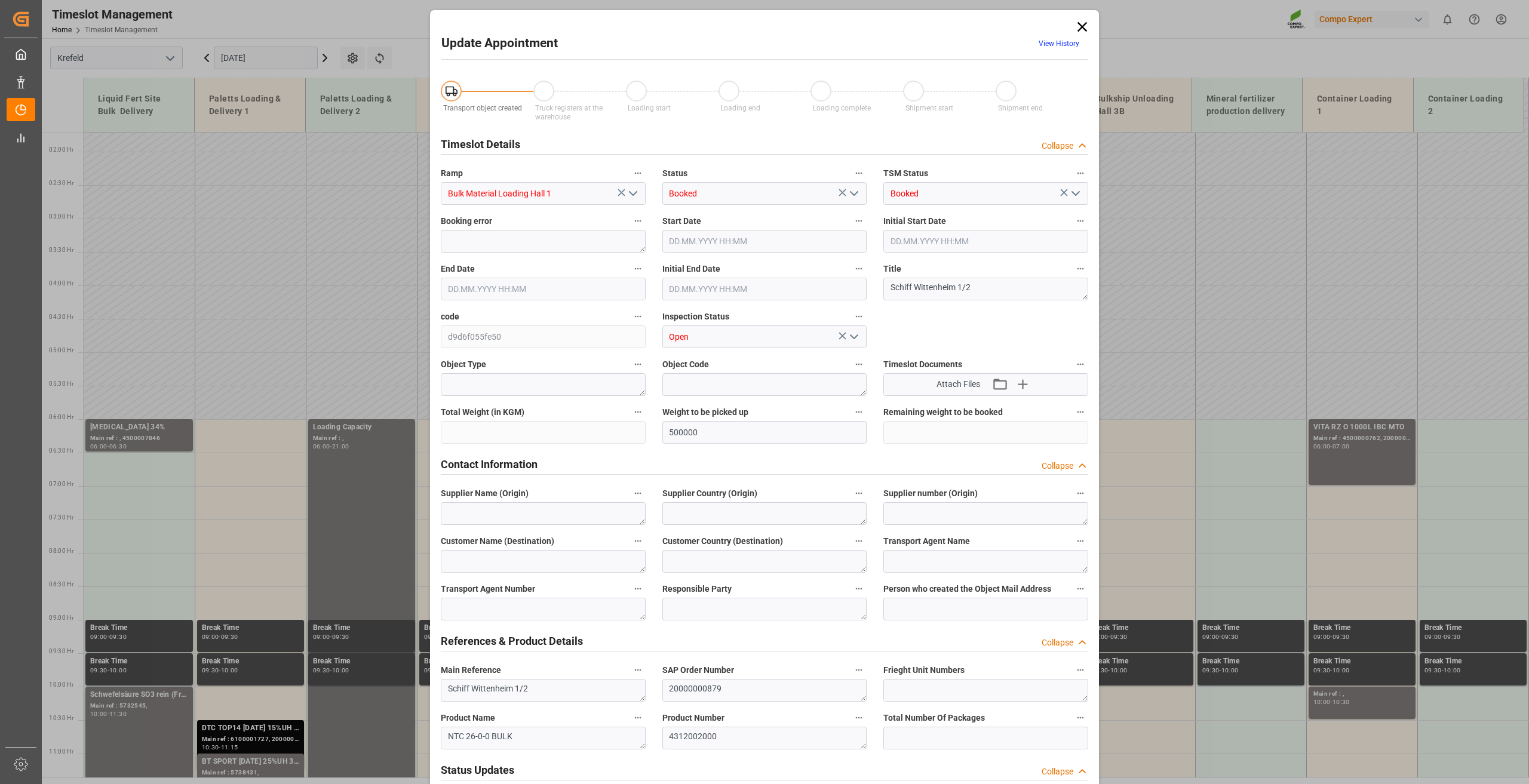
type input "[DATE] 08:52"
drag, startPoint x: 673, startPoint y: 730, endPoint x: 548, endPoint y: 728, distance: 125.0
